Goal: Task Accomplishment & Management: Use online tool/utility

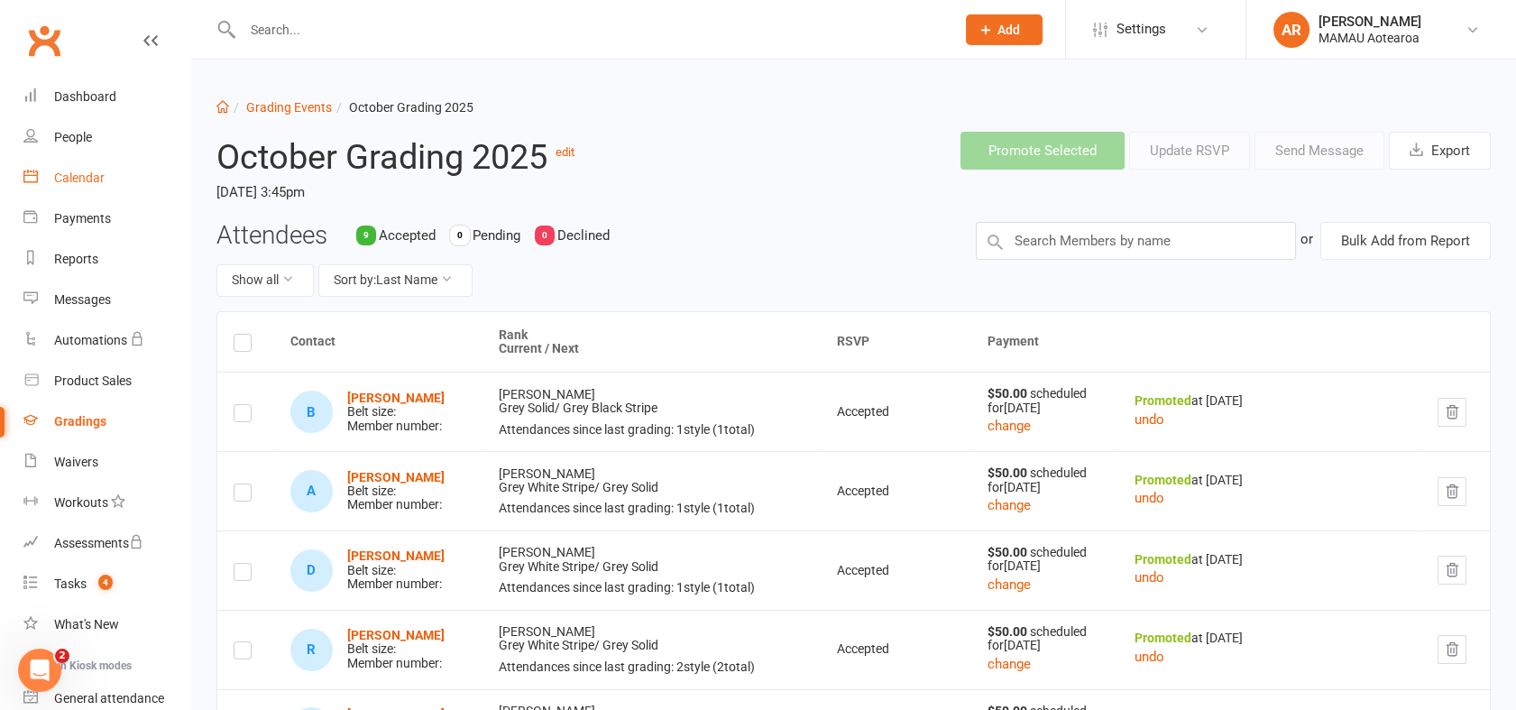
click at [92, 165] on link "Calendar" at bounding box center [106, 178] width 167 height 41
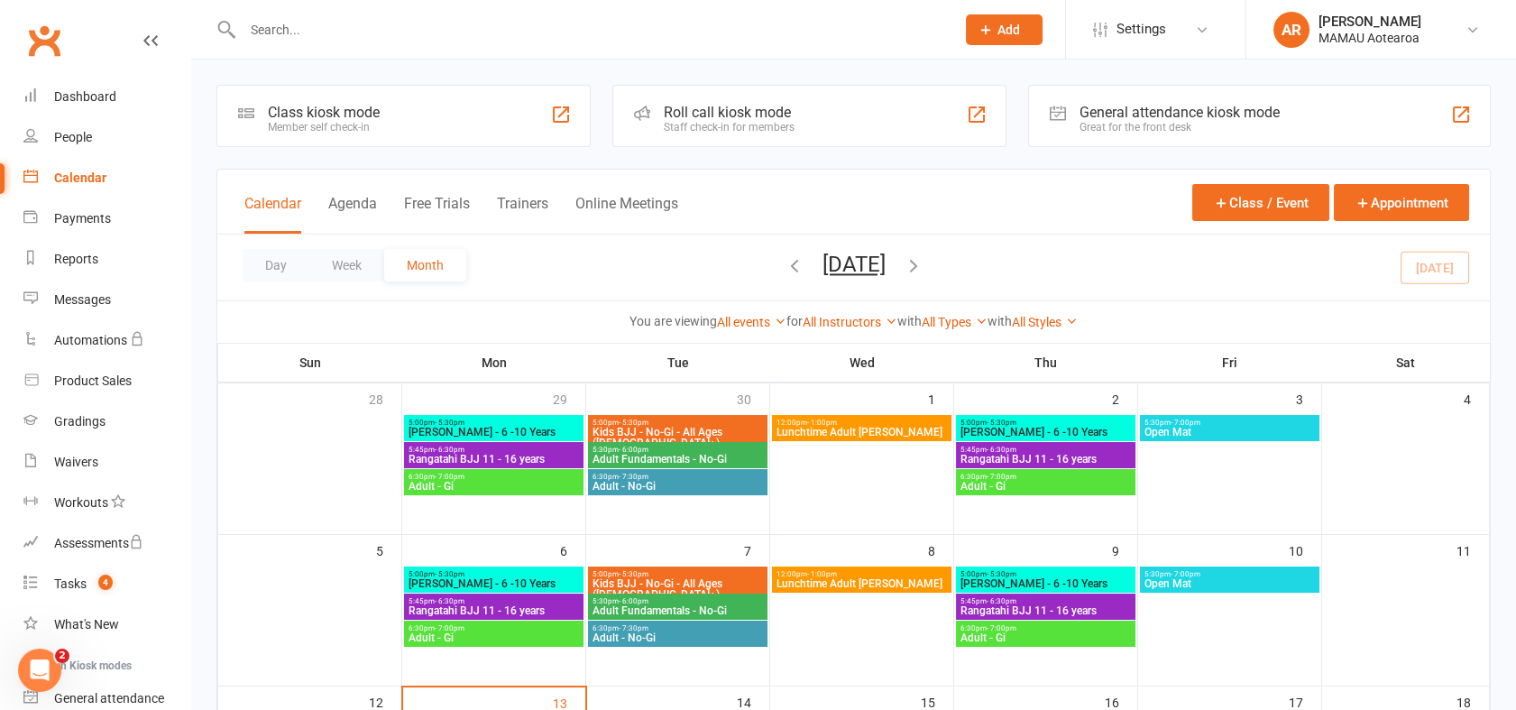
click at [794, 127] on div "Staff check-in for members" at bounding box center [729, 127] width 131 height 13
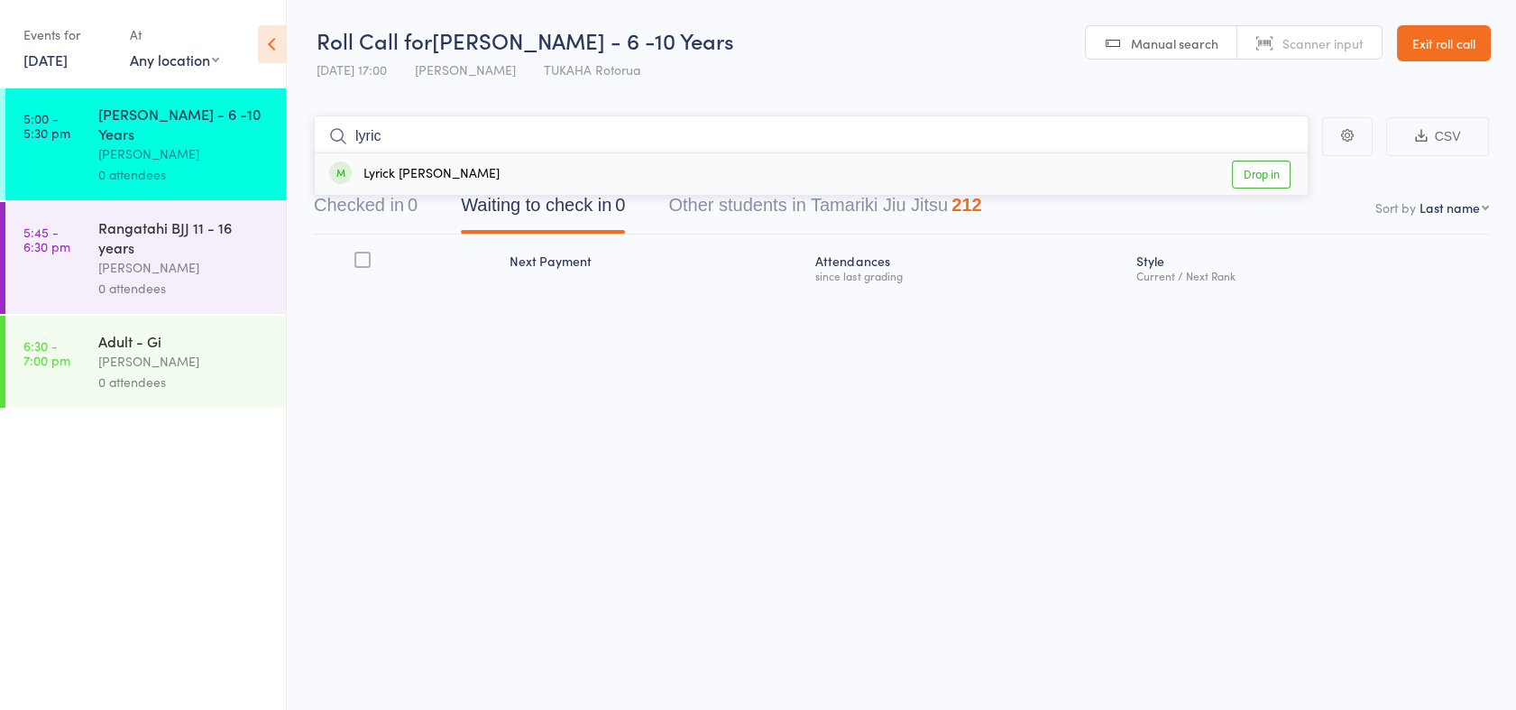
type input "lyric"
click at [1256, 172] on link "Drop in" at bounding box center [1261, 175] width 59 height 28
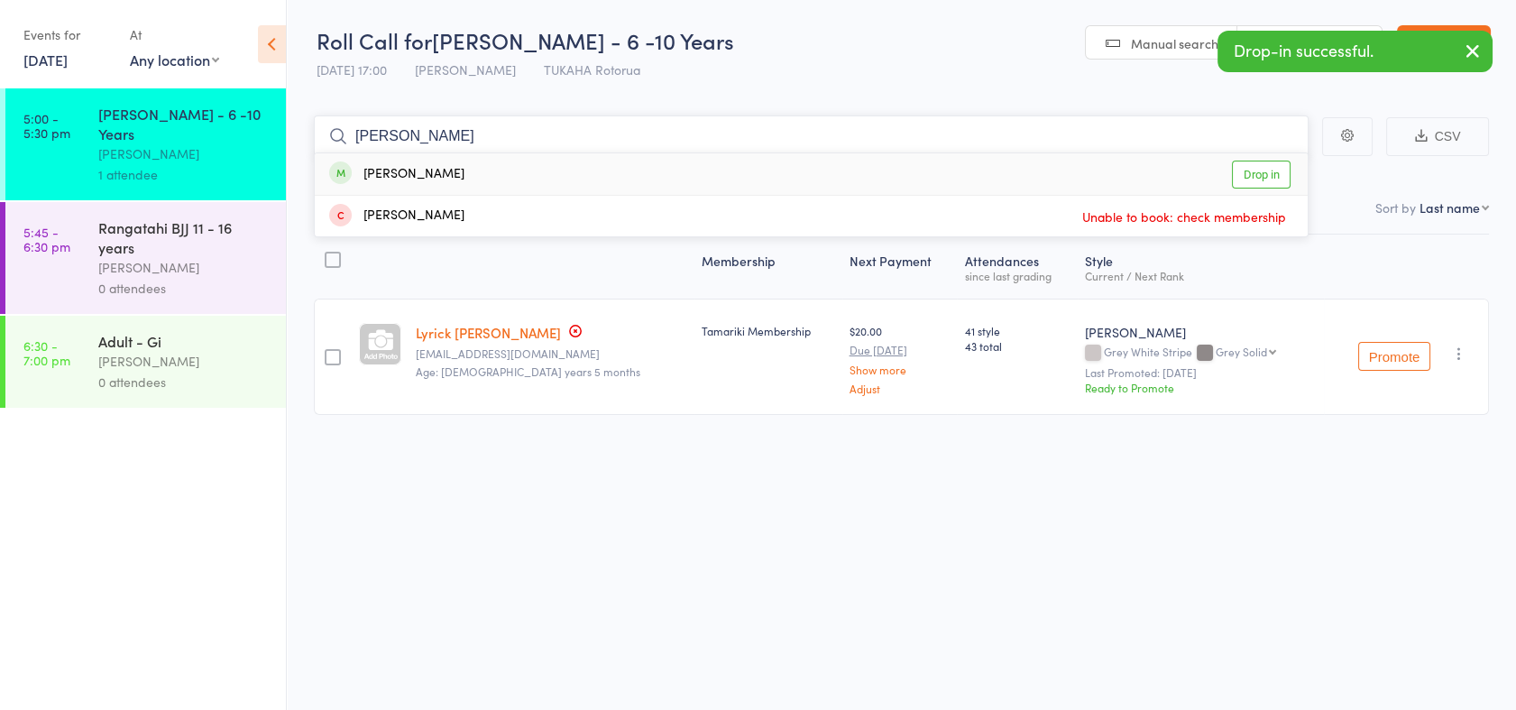
type input "[PERSON_NAME]"
click at [1256, 175] on link "Drop in" at bounding box center [1261, 175] width 59 height 28
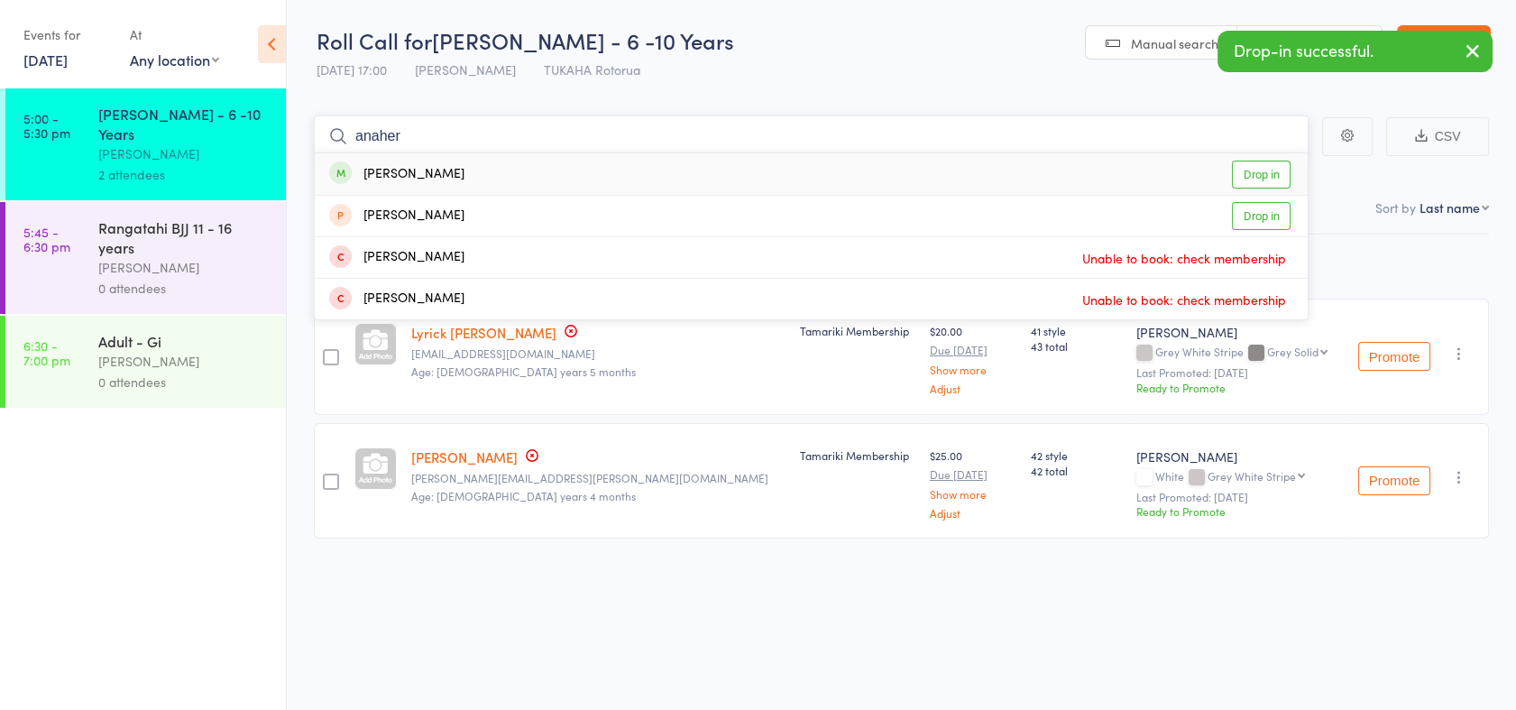
type input "anaher"
click at [1256, 175] on link "Drop in" at bounding box center [1261, 175] width 59 height 28
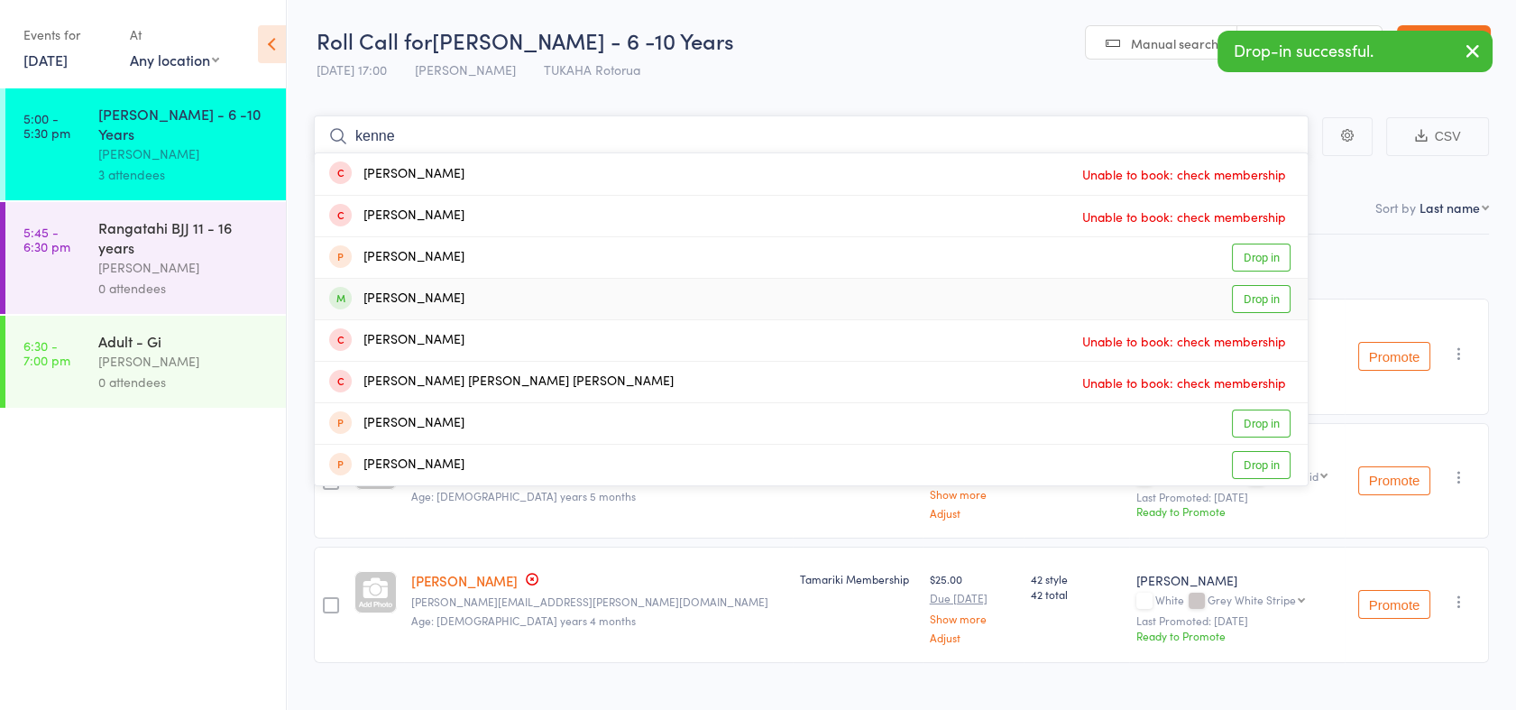
type input "kenne"
click at [1252, 301] on link "Drop in" at bounding box center [1261, 299] width 59 height 28
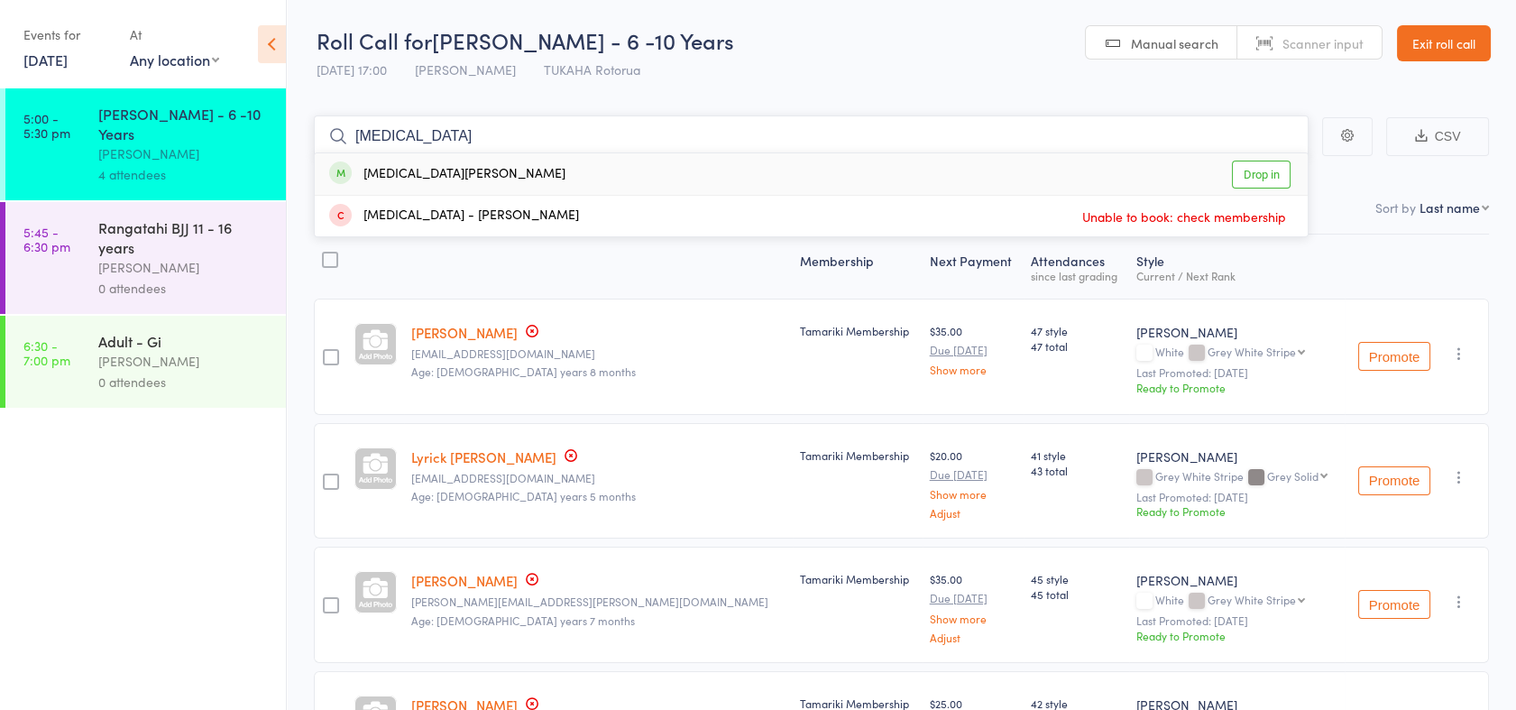
type input "skyla"
click at [1276, 170] on link "Drop in" at bounding box center [1261, 175] width 59 height 28
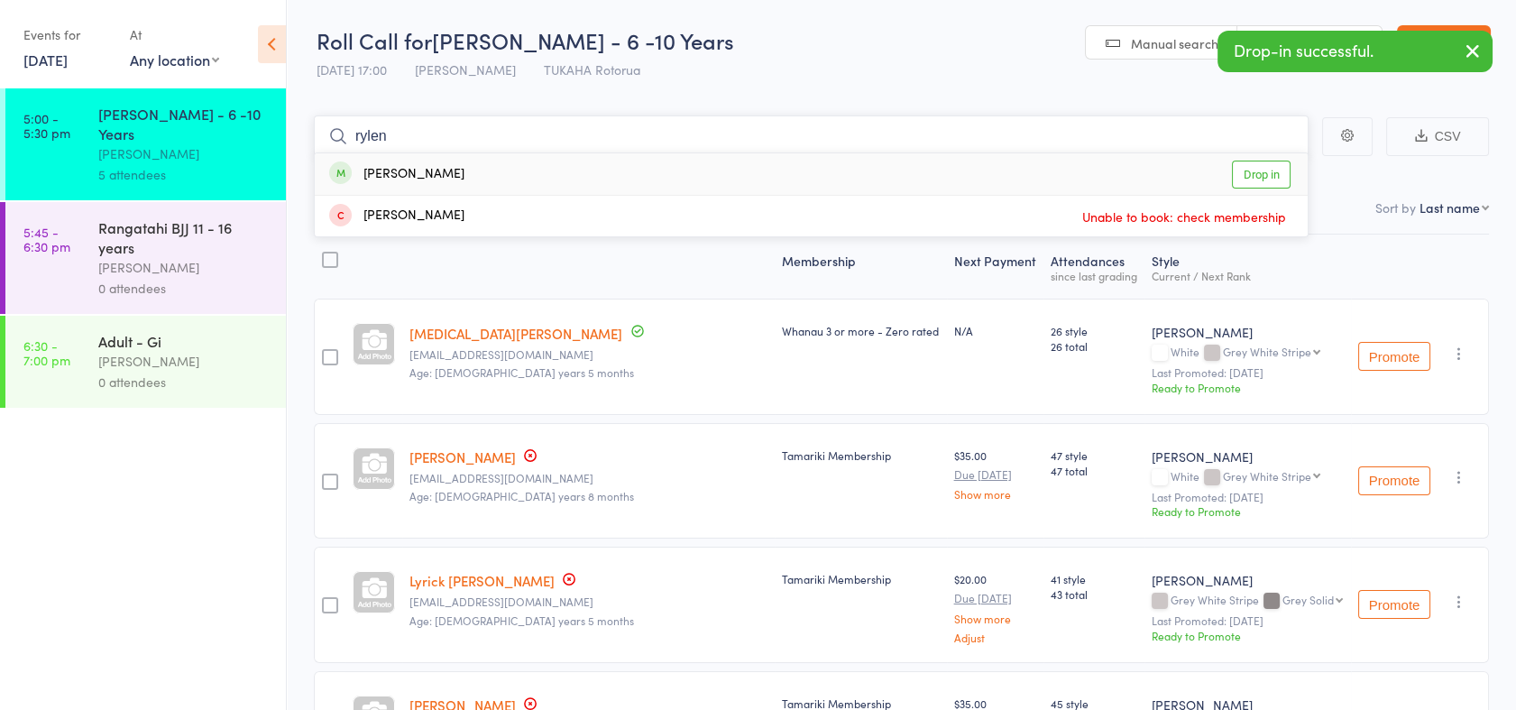
type input "rylen"
click at [1275, 171] on link "Drop in" at bounding box center [1261, 175] width 59 height 28
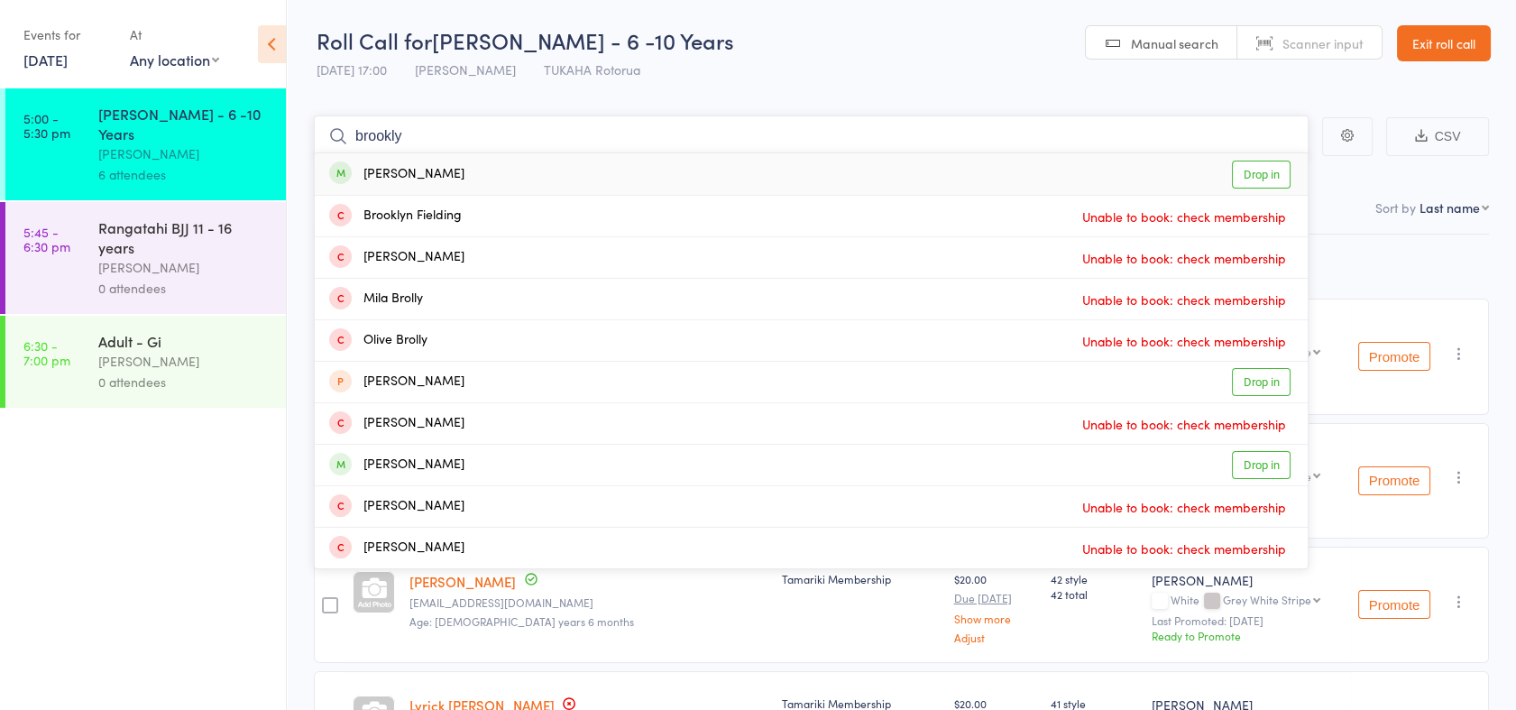
type input "brookly"
click at [1263, 172] on link "Drop in" at bounding box center [1261, 175] width 59 height 28
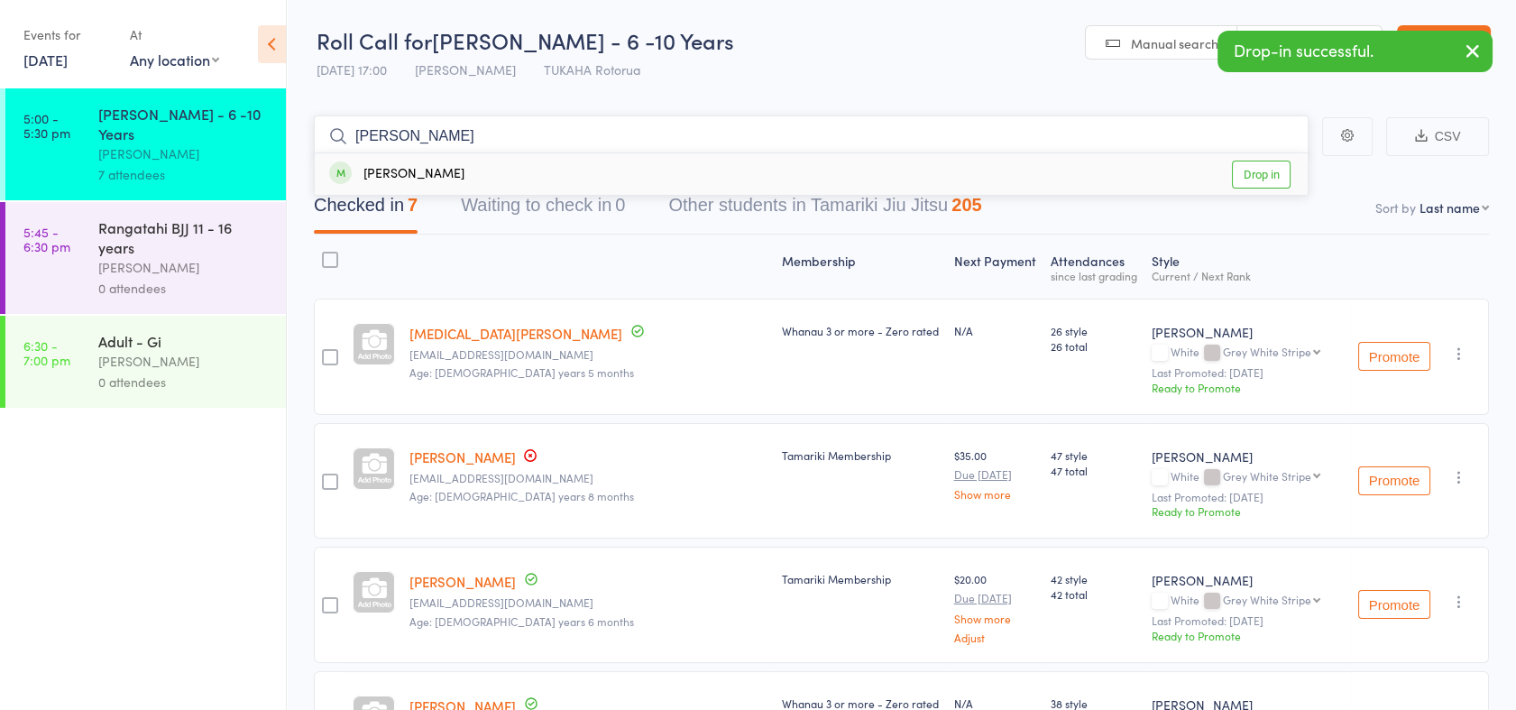
type input "titus"
click at [1259, 173] on link "Drop in" at bounding box center [1261, 175] width 59 height 28
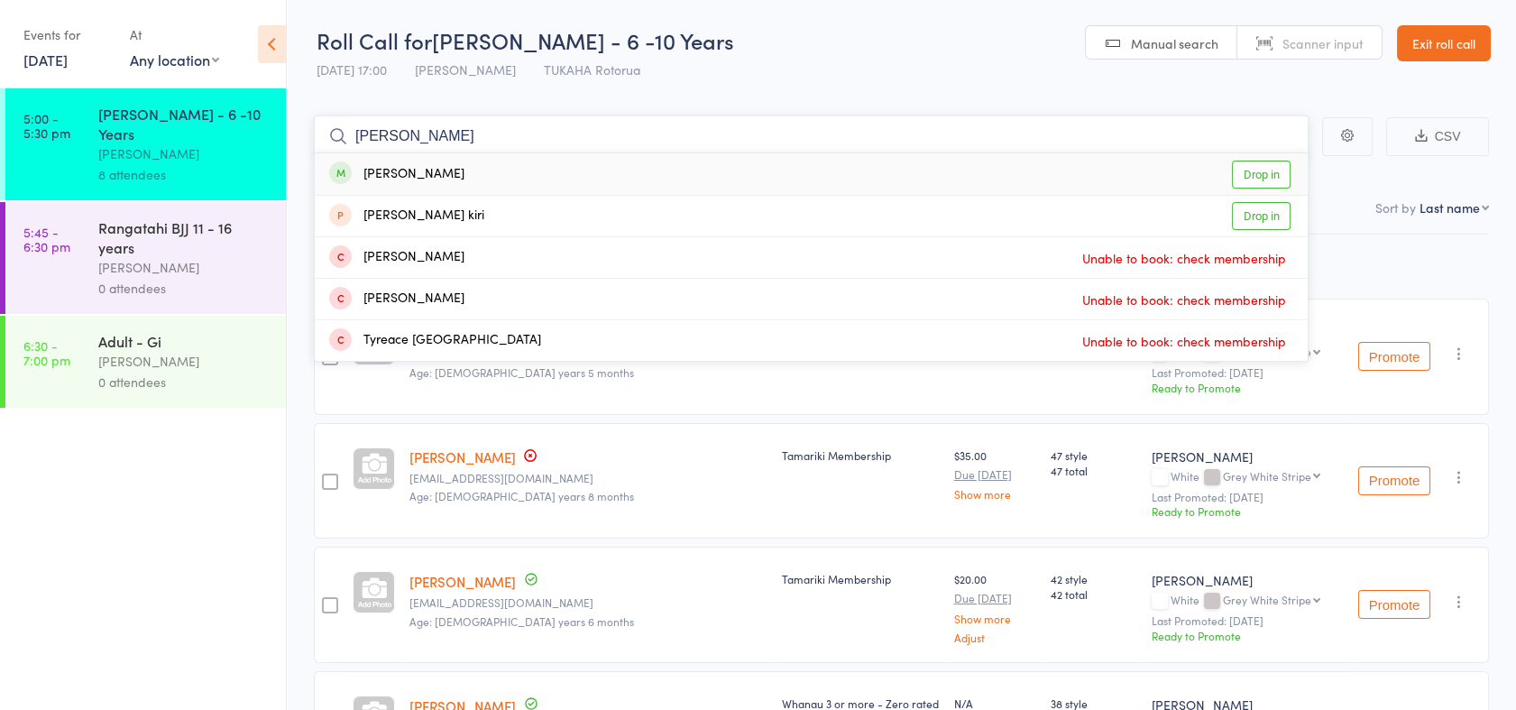
type input "tyron"
click at [1265, 189] on div "Tyronne Yannikakis Drop in" at bounding box center [811, 173] width 993 height 41
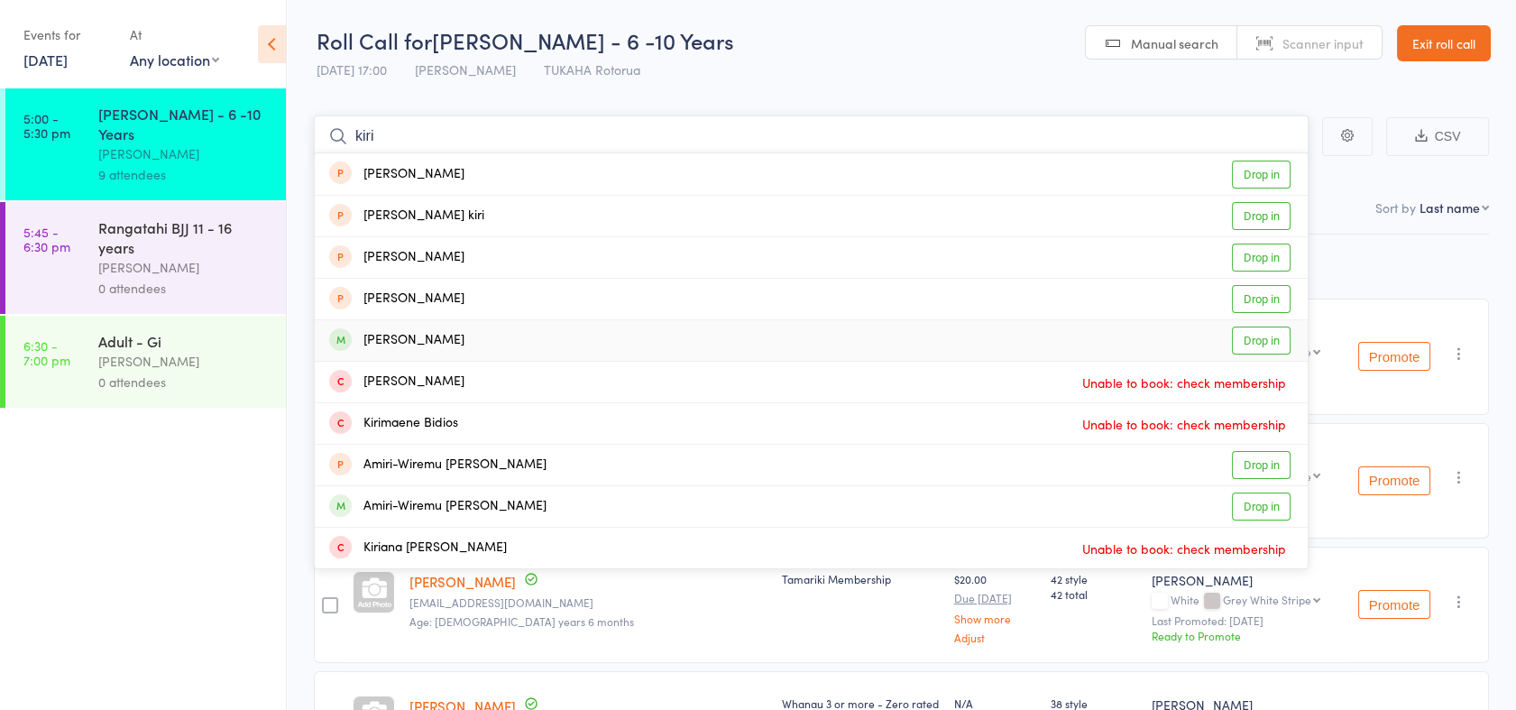
type input "kiri"
click at [1263, 332] on link "Drop in" at bounding box center [1261, 341] width 59 height 28
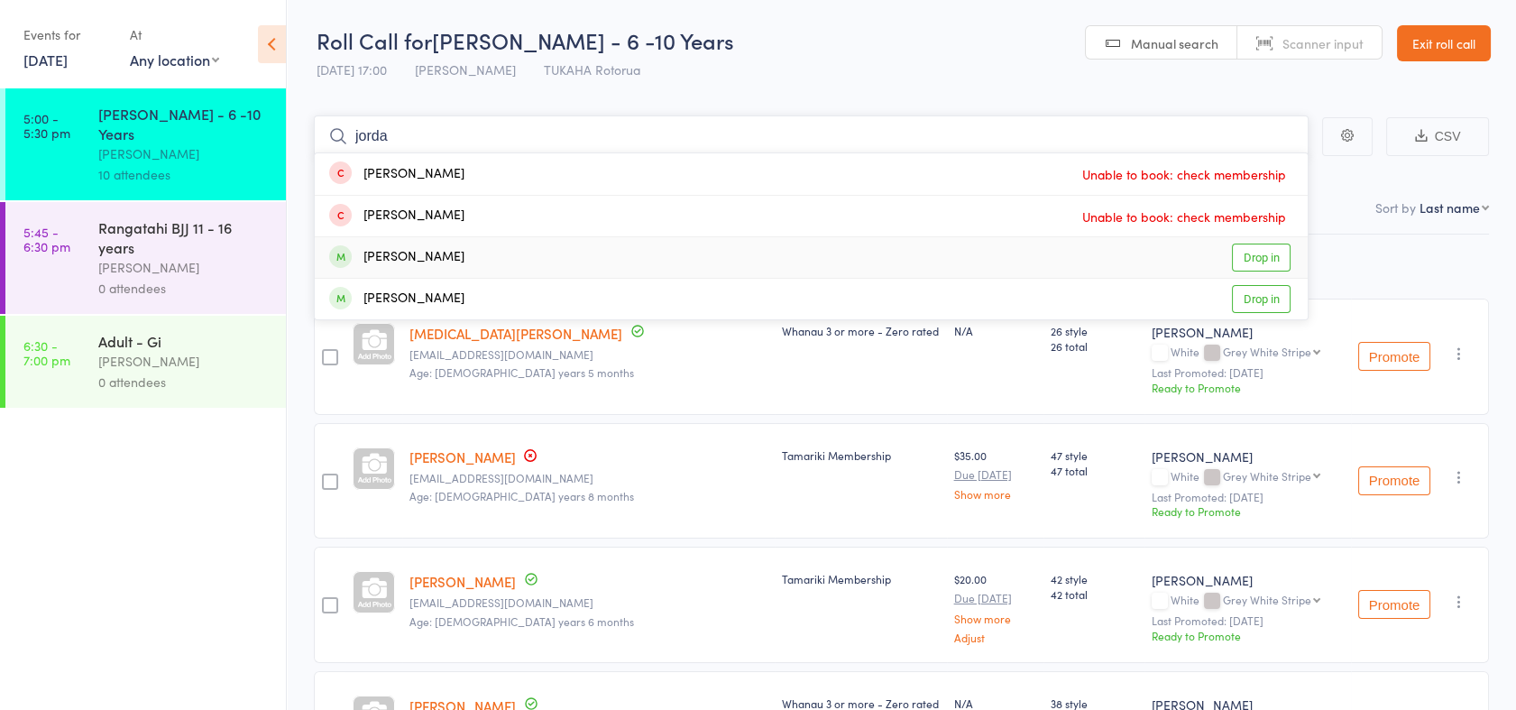
type input "jorda"
click at [1256, 257] on link "Drop in" at bounding box center [1261, 258] width 59 height 28
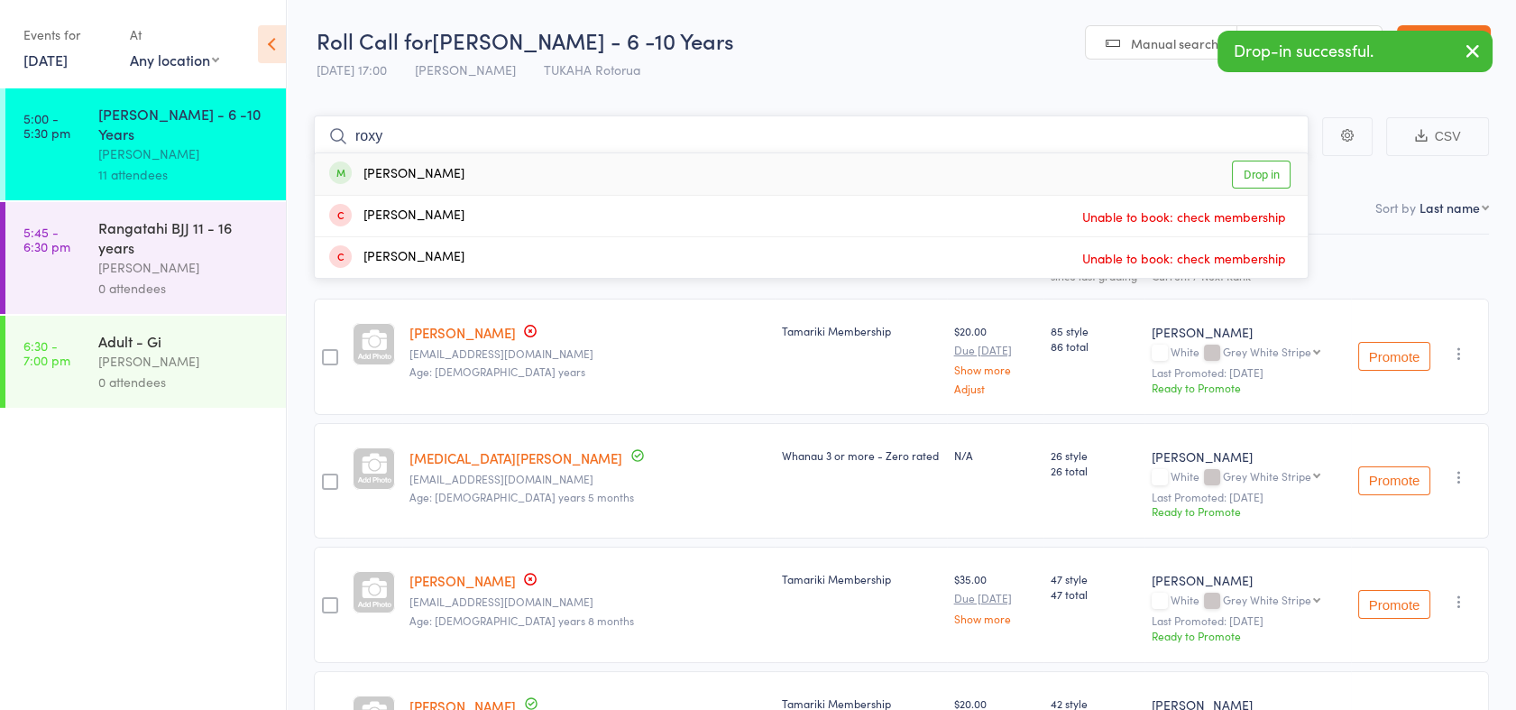
type input "roxy"
click at [1263, 171] on link "Drop in" at bounding box center [1261, 175] width 59 height 28
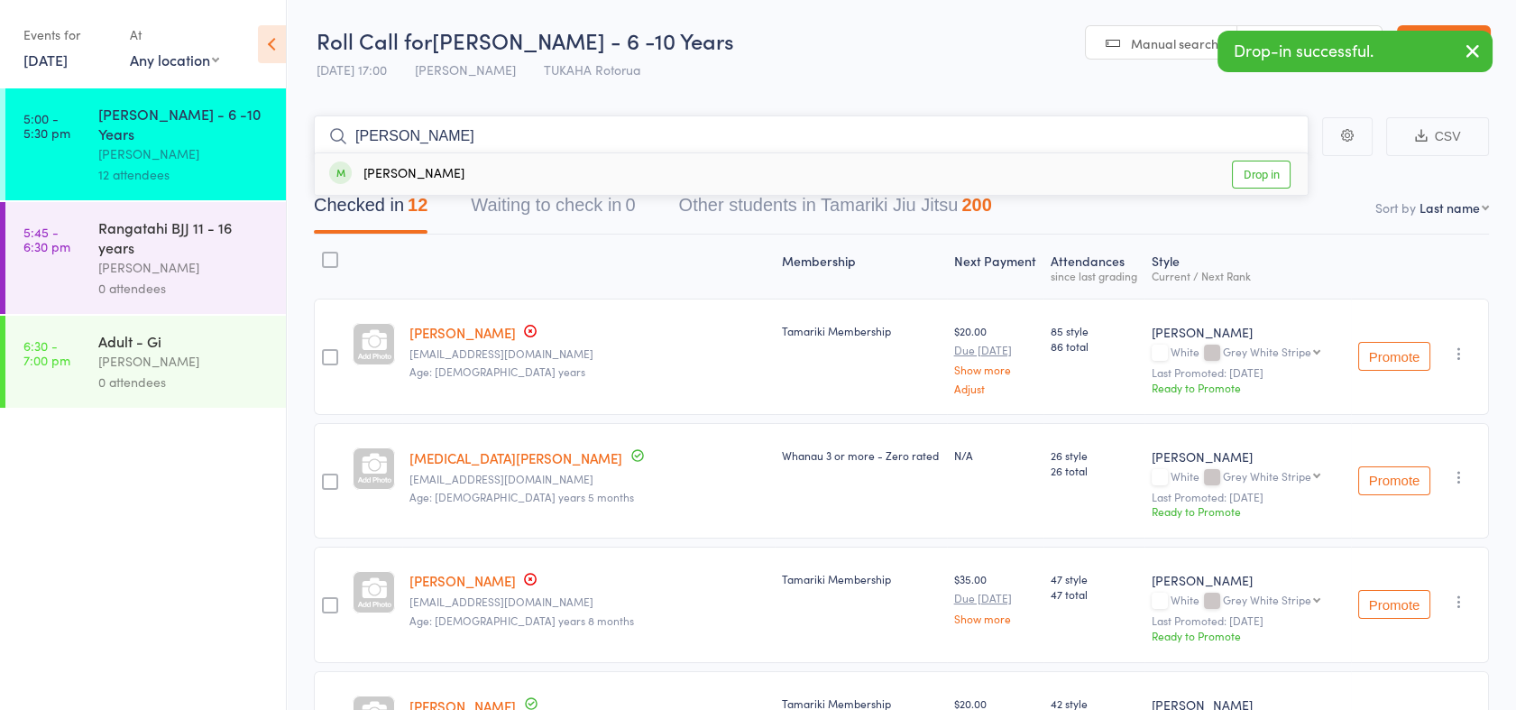
type input "erin"
click at [1263, 172] on link "Drop in" at bounding box center [1261, 175] width 59 height 28
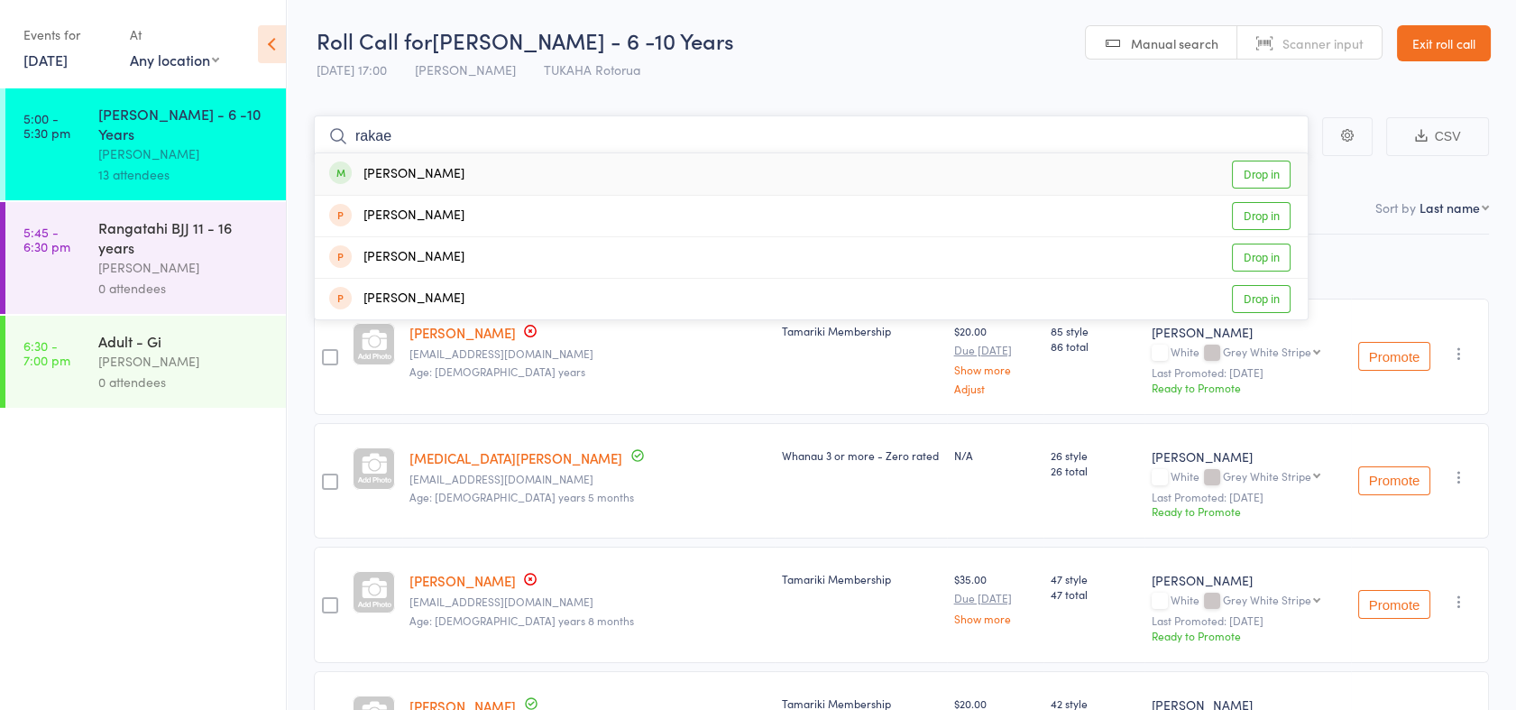
type input "rakae"
click at [1256, 173] on link "Drop in" at bounding box center [1261, 175] width 59 height 28
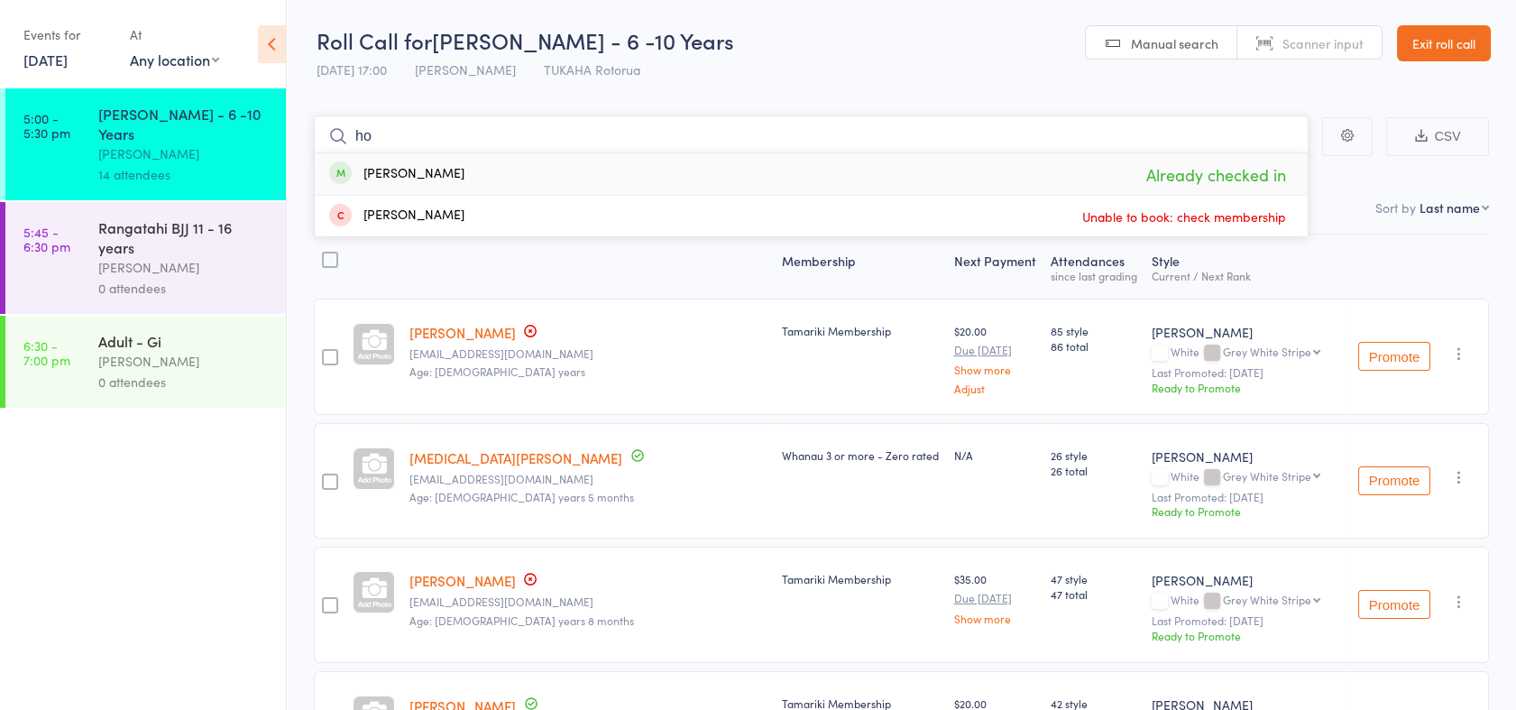
type input "h"
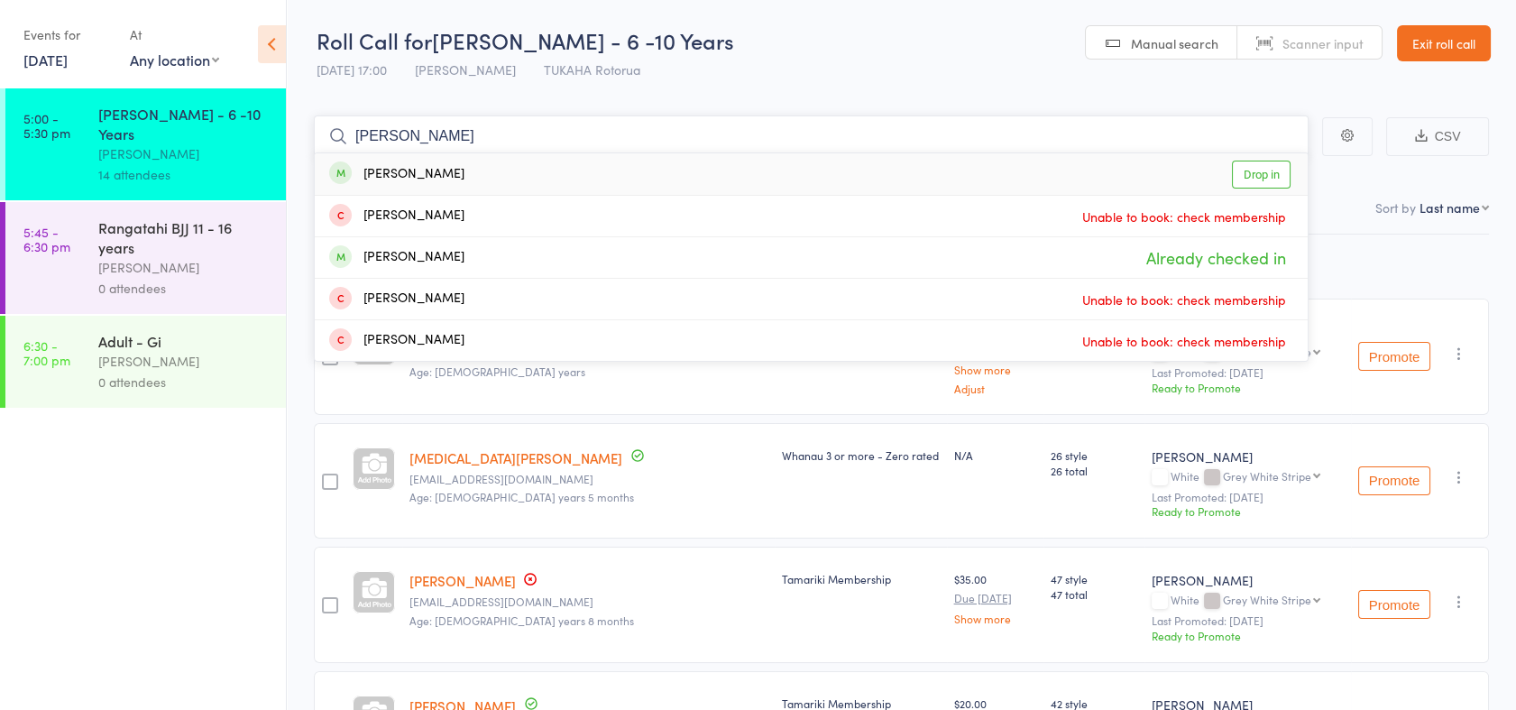
type input "jorge"
click at [1256, 173] on link "Drop in" at bounding box center [1261, 175] width 59 height 28
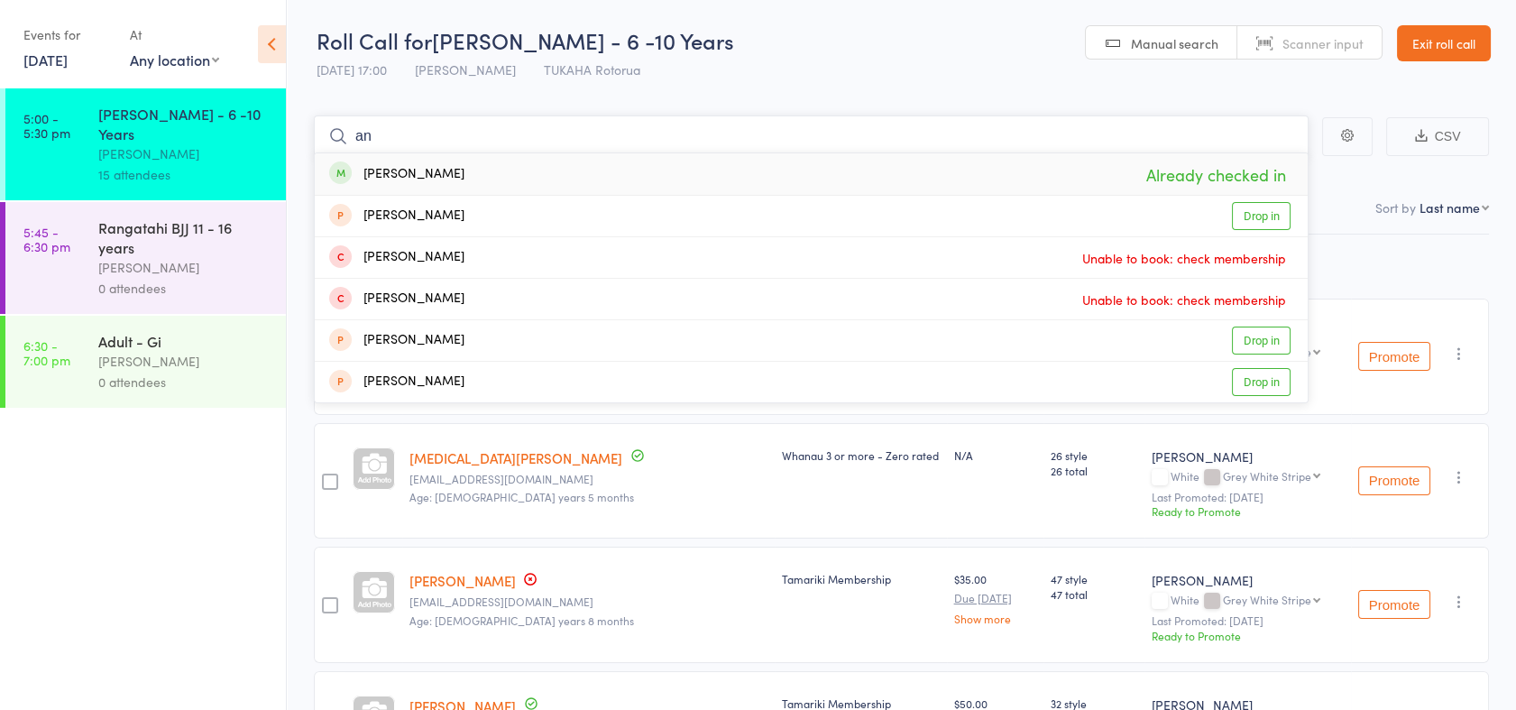
type input "a"
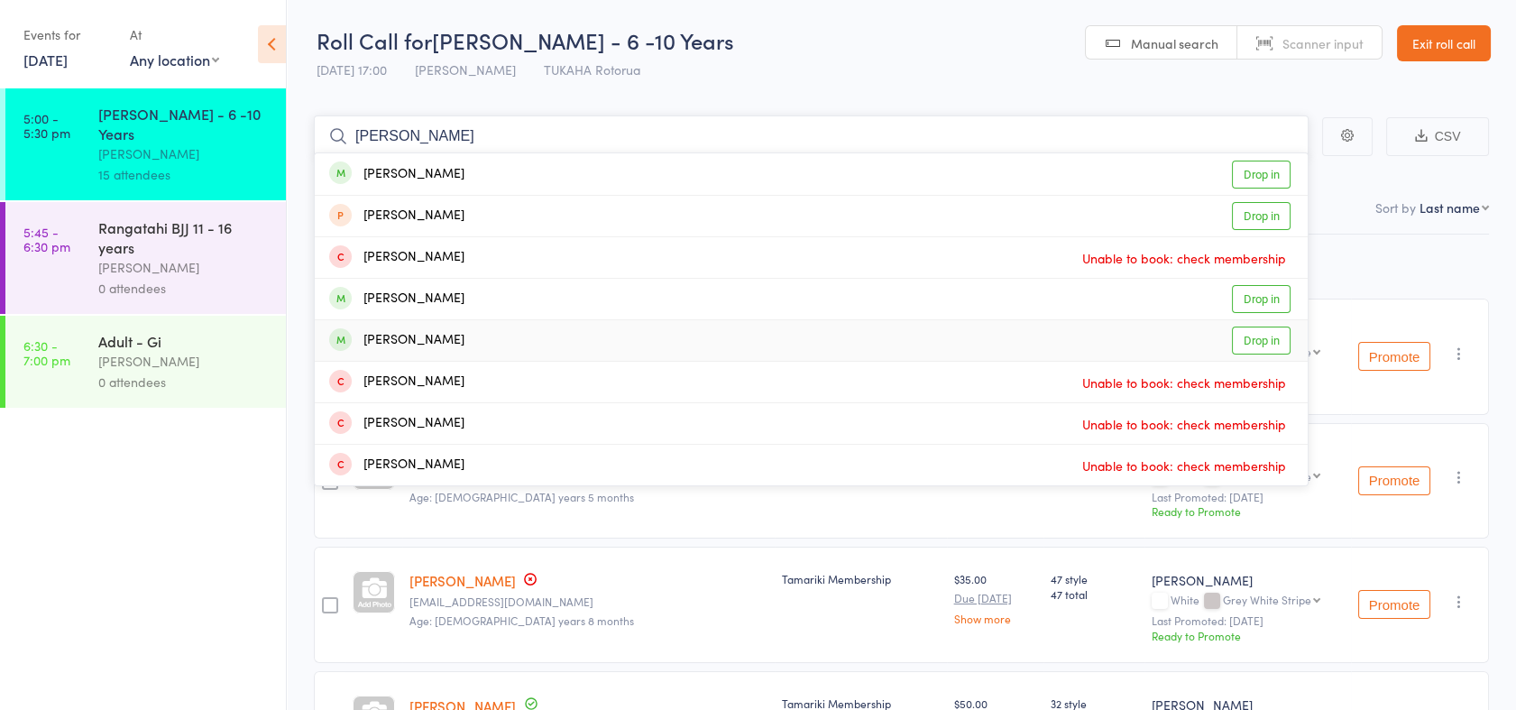
type input "jose"
click at [1261, 348] on link "Drop in" at bounding box center [1261, 341] width 59 height 28
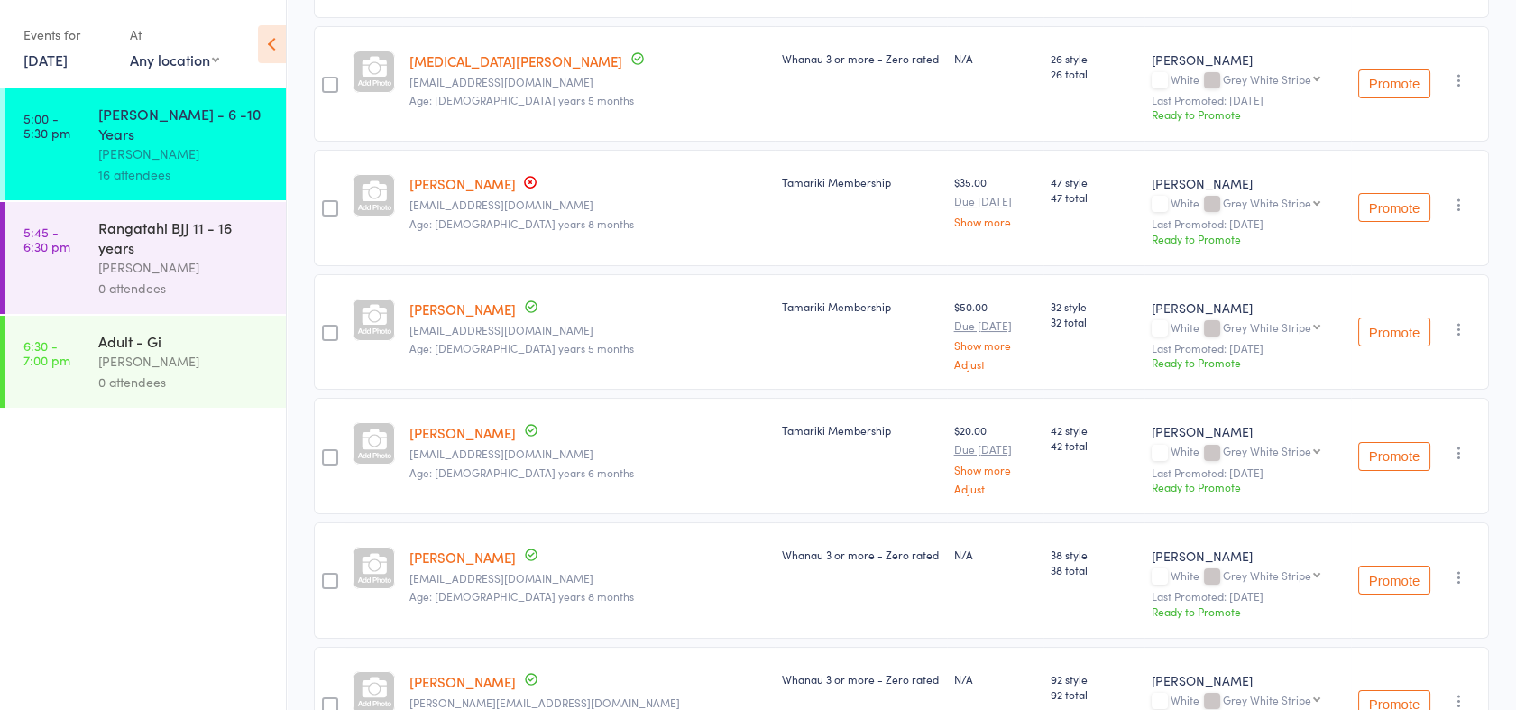
click at [1461, 447] on icon "button" at bounding box center [1459, 453] width 18 height 18
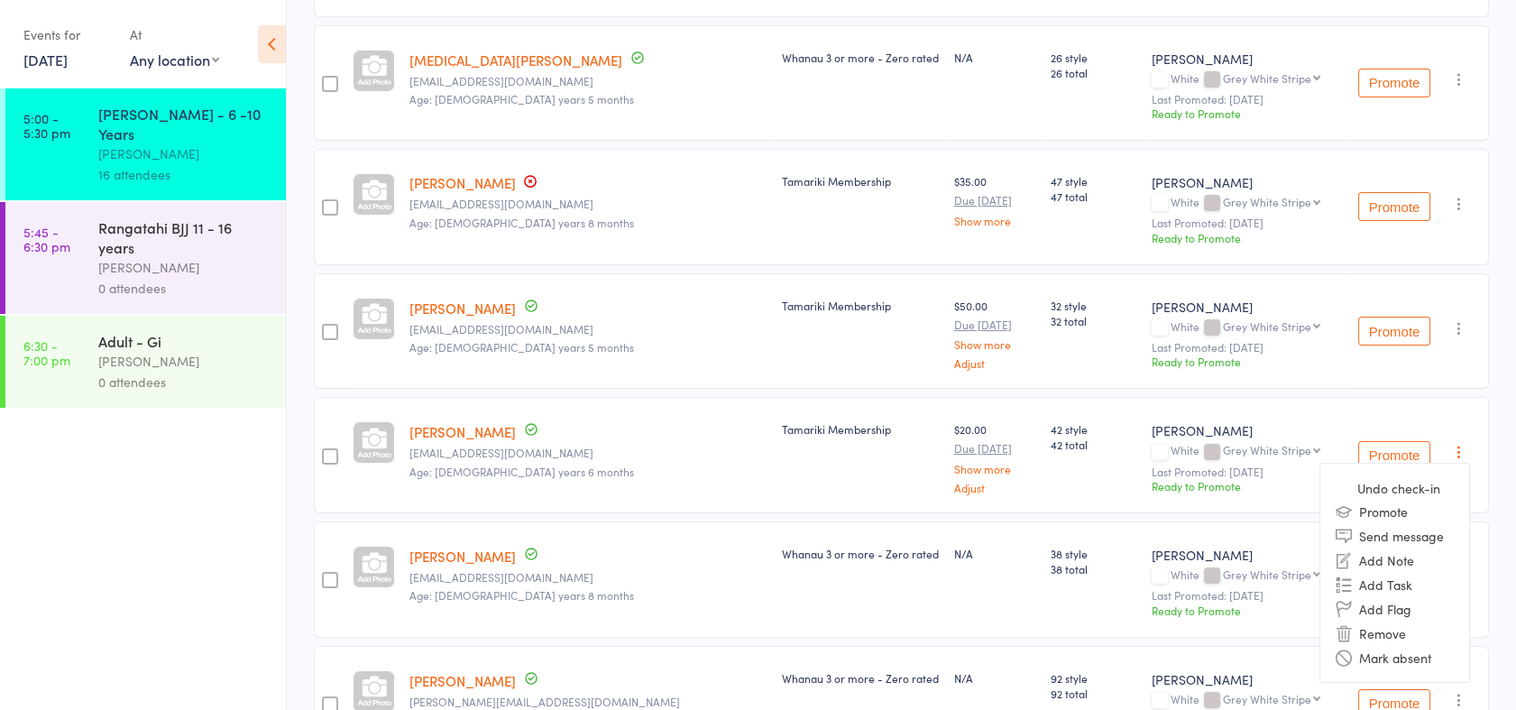
scroll to position [399, 0]
click at [1436, 478] on li "Undo check-in" at bounding box center [1395, 486] width 149 height 23
